Goal: Check status: Check status

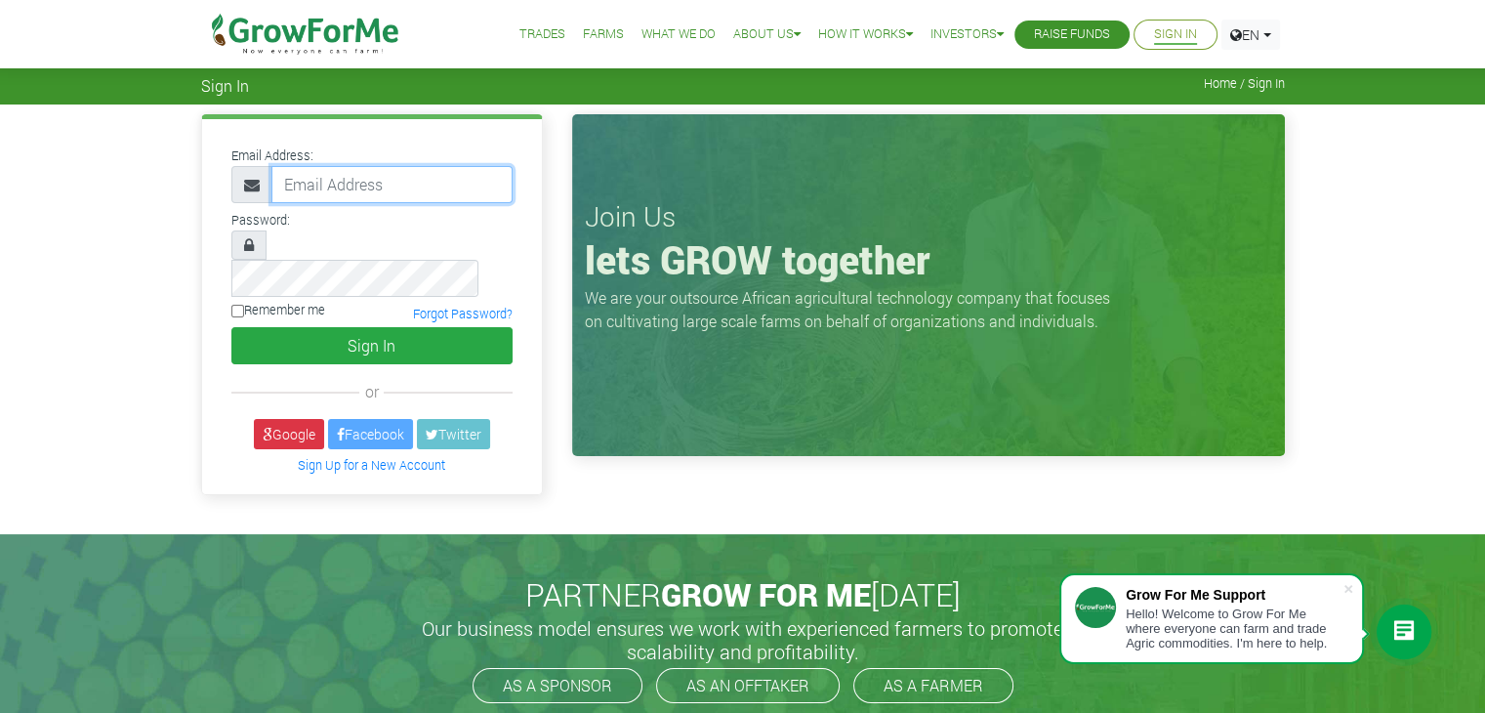
click at [437, 169] on input "email" at bounding box center [391, 184] width 241 height 37
type input "233248465330@growforme.com"
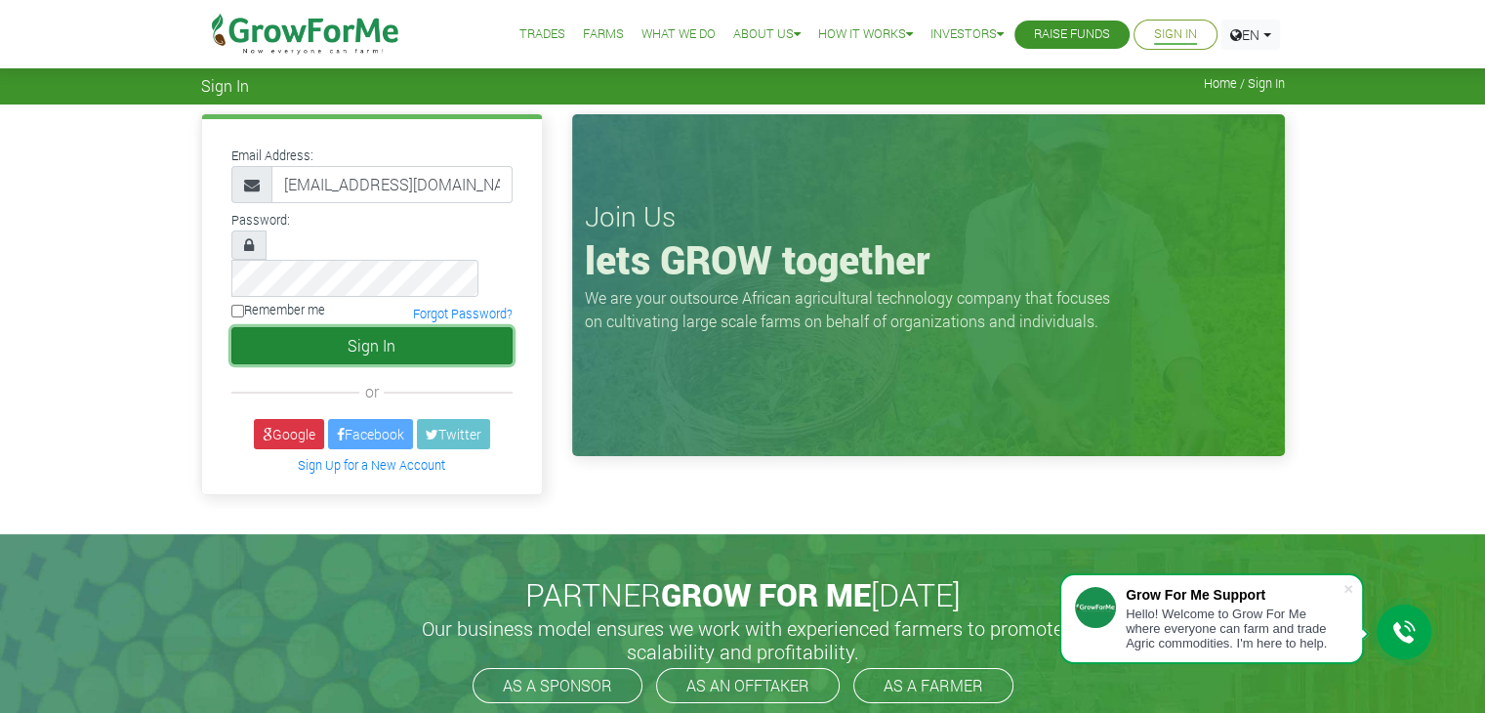
click at [436, 327] on button "Sign In" at bounding box center [371, 345] width 281 height 37
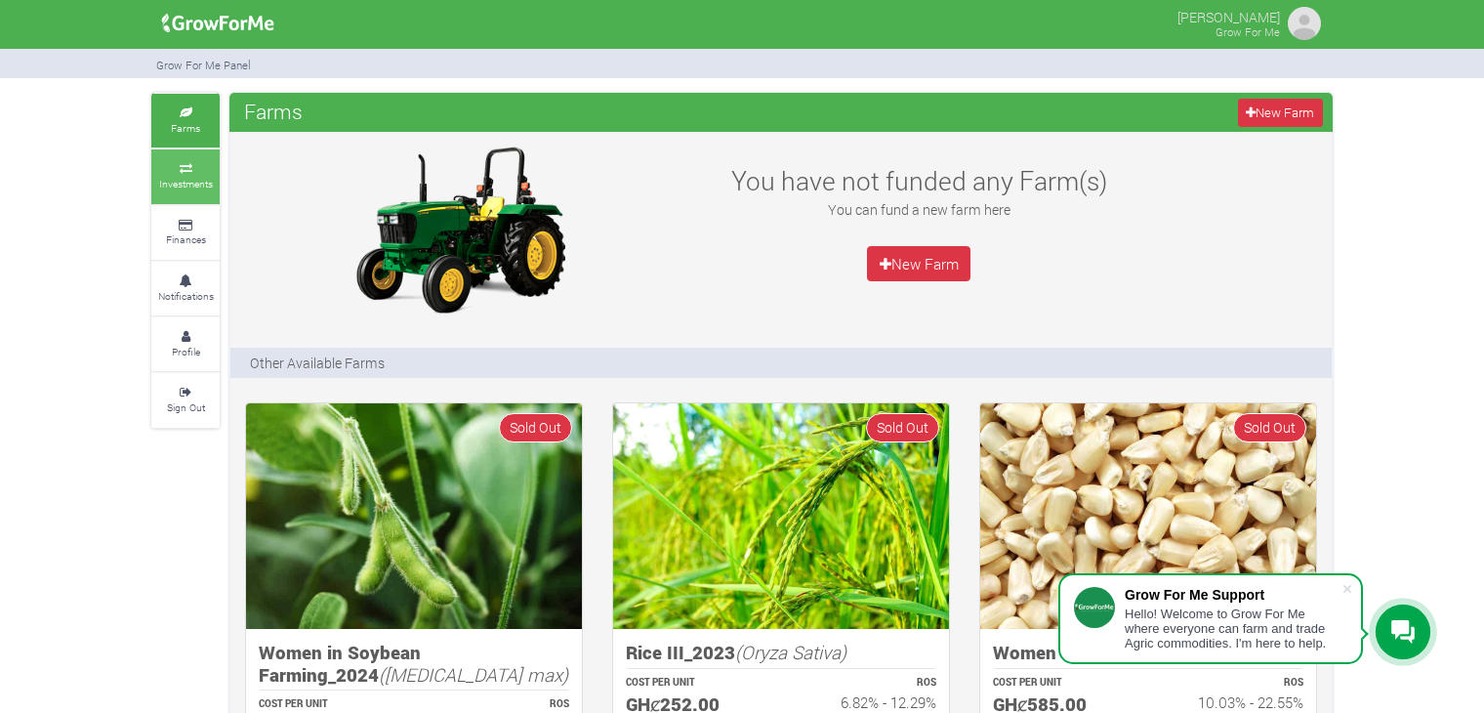
click at [193, 181] on small "Investments" at bounding box center [186, 184] width 54 height 14
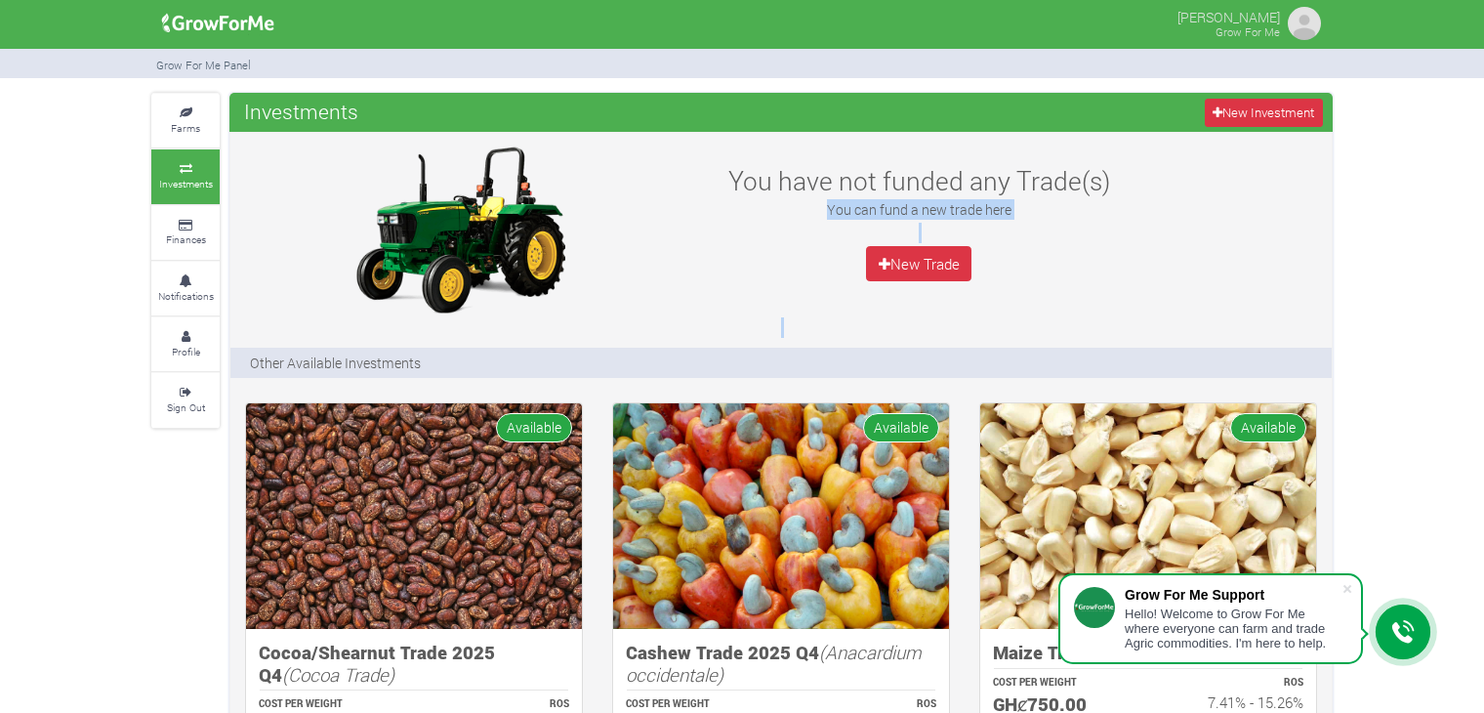
drag, startPoint x: 1483, startPoint y: 240, endPoint x: 1402, endPoint y: 328, distance: 119.5
